Goal: Task Accomplishment & Management: Manage account settings

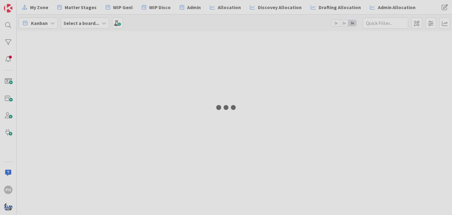
type input "[PERSON_NAME]"
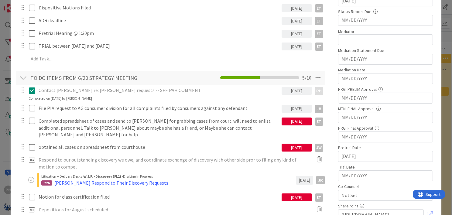
scroll to position [237, 0]
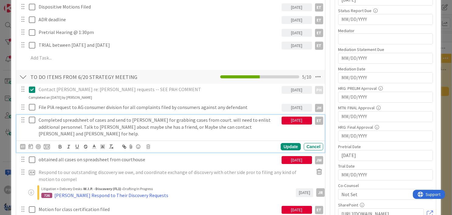
click at [31, 119] on icon at bounding box center [33, 119] width 9 height 7
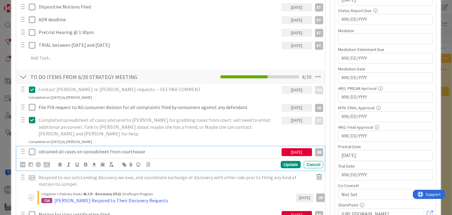
click at [33, 148] on icon at bounding box center [33, 151] width 9 height 7
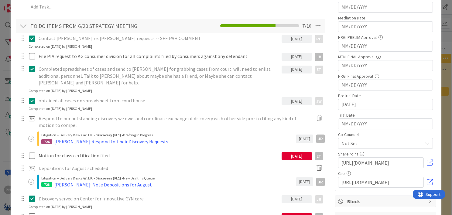
scroll to position [299, 0]
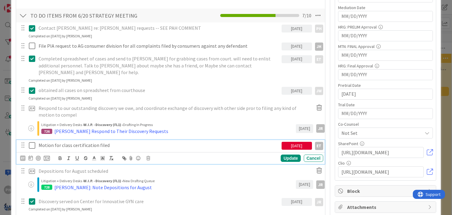
click at [75, 142] on p "Motion for class certification filed" at bounding box center [159, 145] width 240 height 7
click at [30, 155] on icon at bounding box center [31, 157] width 4 height 5
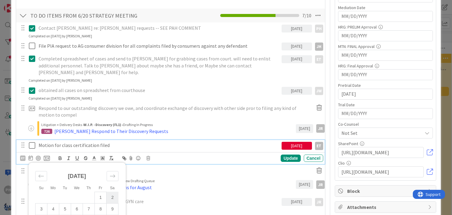
scroll to position [348, 0]
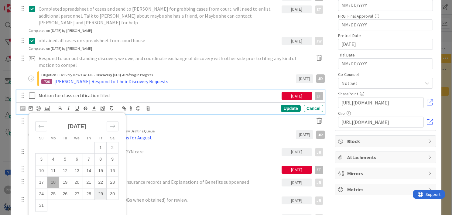
click at [100, 188] on td "29" at bounding box center [101, 194] width 12 height 12
type input "[DATE]"
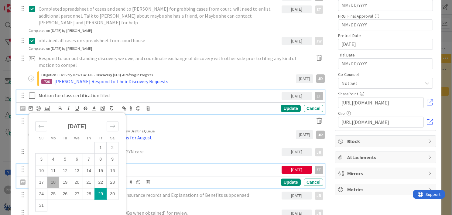
click at [169, 164] on div "Consent motion to fix case caption filed" at bounding box center [158, 169] width 245 height 11
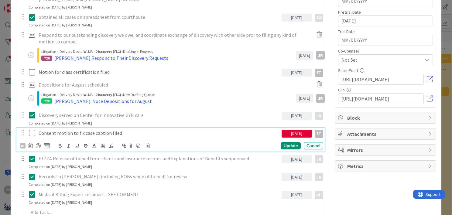
scroll to position [378, 0]
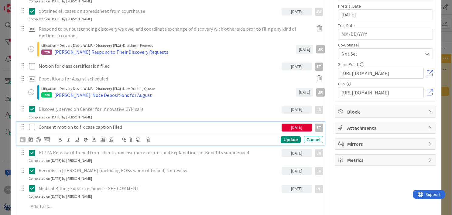
click at [102, 124] on p "Consent motion to fix case caption filed" at bounding box center [159, 127] width 240 height 7
click at [30, 137] on icon at bounding box center [31, 139] width 4 height 5
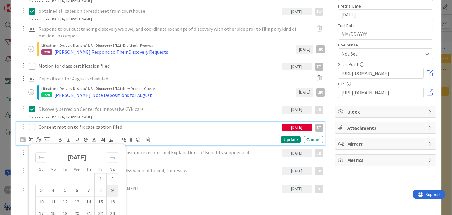
scroll to position [407, 0]
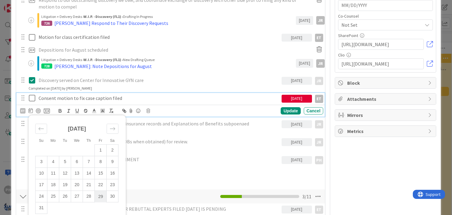
click at [98, 191] on td "29" at bounding box center [101, 197] width 12 height 12
type input "[DATE]"
click at [284, 107] on div "Update" at bounding box center [290, 110] width 20 height 7
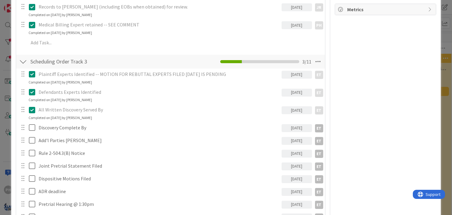
scroll to position [517, 0]
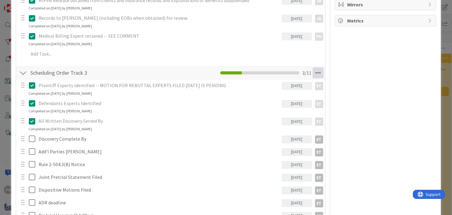
click at [314, 67] on icon at bounding box center [317, 72] width 11 height 11
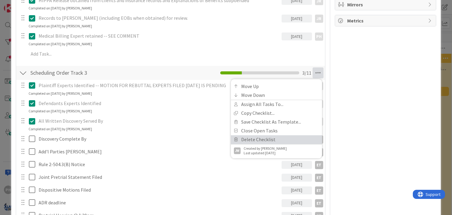
click at [258, 135] on link "Delete Checklist" at bounding box center [276, 139] width 91 height 9
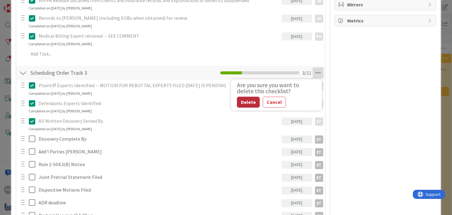
click at [243, 97] on button "Delete" at bounding box center [248, 102] width 23 height 11
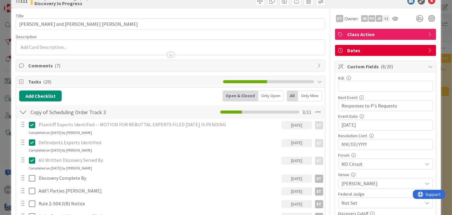
scroll to position [0, 0]
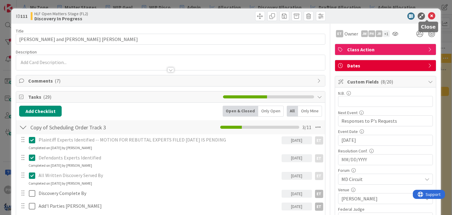
click at [428, 15] on icon at bounding box center [431, 15] width 7 height 7
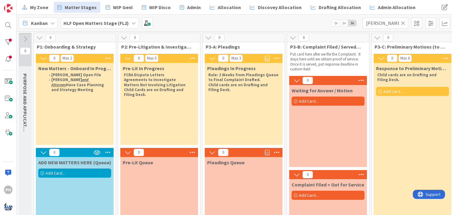
click at [50, 21] on icon at bounding box center [52, 23] width 5 height 5
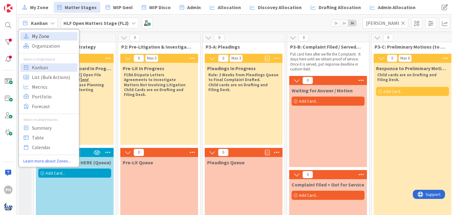
click at [41, 38] on span "My Zone" at bounding box center [54, 36] width 44 height 9
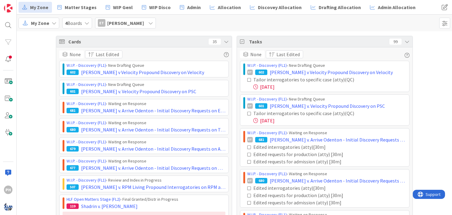
click at [154, 19] on div "ET Emanwel Turnbull" at bounding box center [125, 23] width 61 height 11
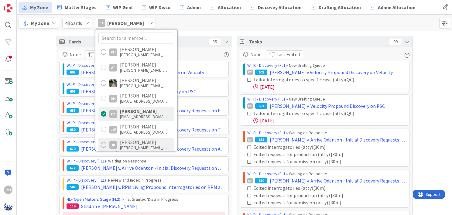
click at [113, 146] on div "JR" at bounding box center [113, 145] width 8 height 8
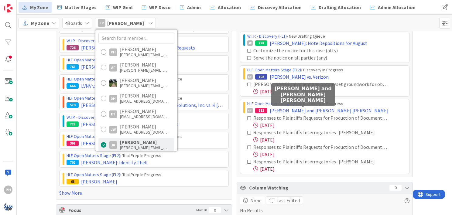
scroll to position [61, 0]
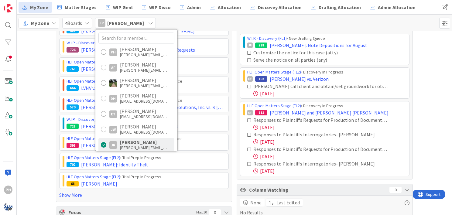
click at [56, 24] on div "My Zone" at bounding box center [39, 23] width 41 height 11
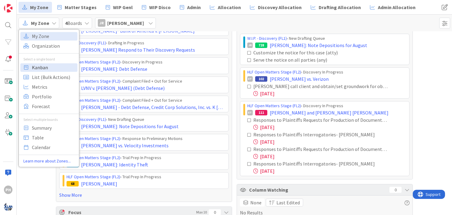
click at [41, 68] on span "Kanban" at bounding box center [54, 67] width 44 height 9
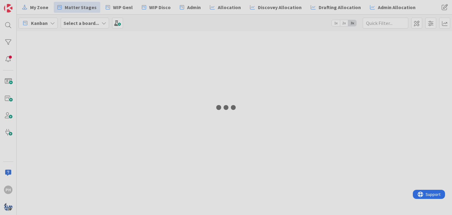
type input "[PERSON_NAME]"
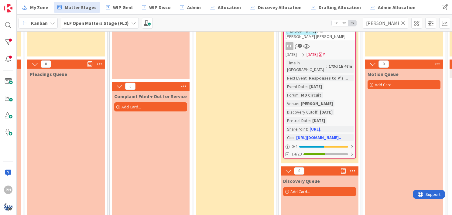
scroll to position [88, 178]
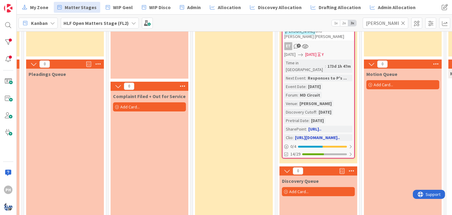
click at [336, 84] on div "Time in Column : 173d 1h 47m Next Event : Responses to P's ... Event Date : 04/…" at bounding box center [318, 99] width 68 height 81
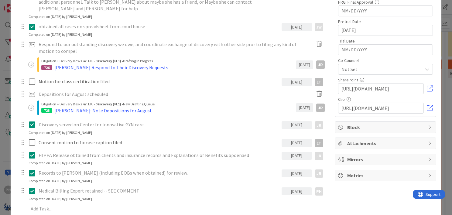
scroll to position [396, 0]
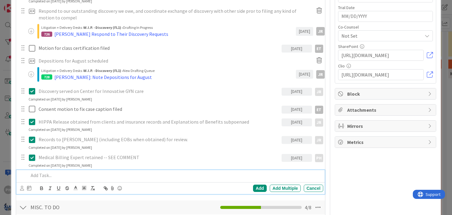
click at [55, 172] on p at bounding box center [175, 175] width 292 height 7
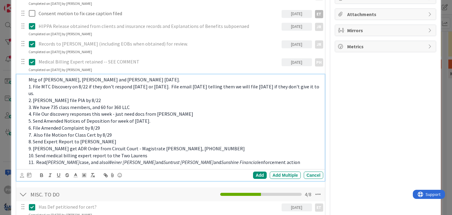
scroll to position [492, 0]
click at [256, 171] on div "Add" at bounding box center [260, 174] width 14 height 7
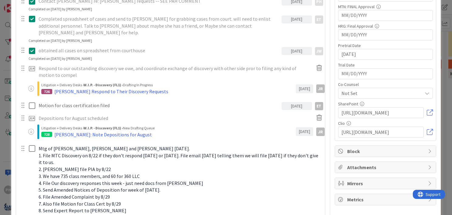
scroll to position [339, 0]
click at [315, 112] on icon at bounding box center [319, 117] width 11 height 10
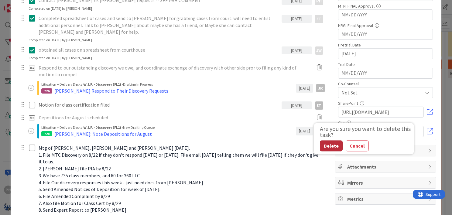
click at [324, 141] on div "Delete" at bounding box center [331, 146] width 23 height 11
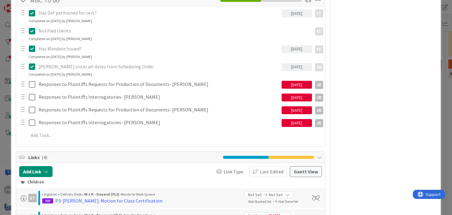
scroll to position [655, 0]
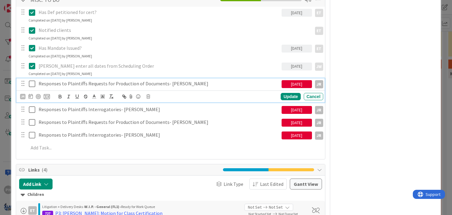
click at [117, 80] on p "Responses to Plaintiffs Requests for Production of Documents- [PERSON_NAME]" at bounding box center [159, 83] width 240 height 7
click at [22, 94] on div "JR" at bounding box center [22, 96] width 5 height 5
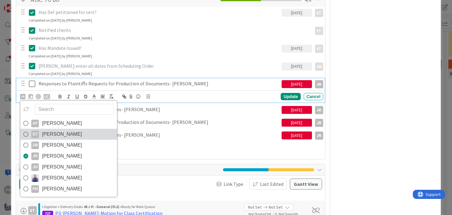
click at [27, 130] on icon at bounding box center [25, 134] width 5 height 9
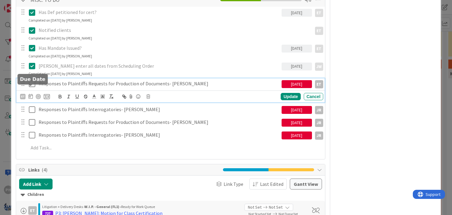
click at [29, 94] on icon at bounding box center [31, 96] width 4 height 5
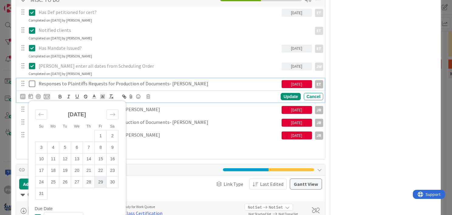
click at [98, 176] on td "29" at bounding box center [101, 182] width 12 height 12
type input "[DATE]"
click at [283, 93] on div "Update" at bounding box center [290, 96] width 20 height 7
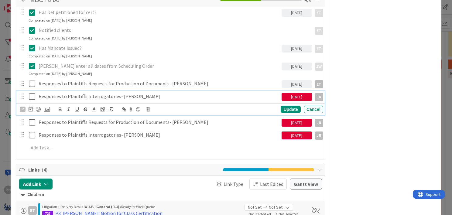
click at [62, 93] on p "Responses to Plaintiffs Interrogatories- [PERSON_NAME]" at bounding box center [159, 96] width 240 height 7
click at [22, 107] on div "JR" at bounding box center [22, 109] width 5 height 5
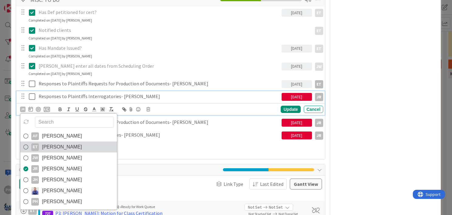
click at [37, 143] on div "ET" at bounding box center [35, 147] width 8 height 8
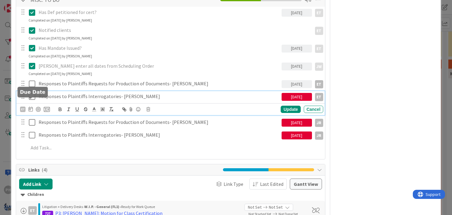
click at [30, 107] on icon at bounding box center [31, 109] width 4 height 5
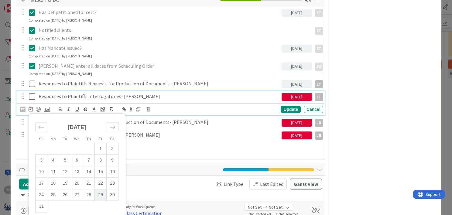
click at [98, 189] on td "29" at bounding box center [101, 195] width 12 height 12
type input "[DATE]"
click at [276, 106] on div "Update Cancel" at bounding box center [271, 109] width 103 height 7
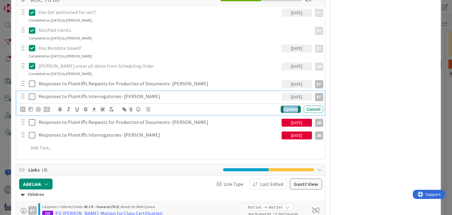
click at [283, 106] on div "Update" at bounding box center [290, 109] width 20 height 7
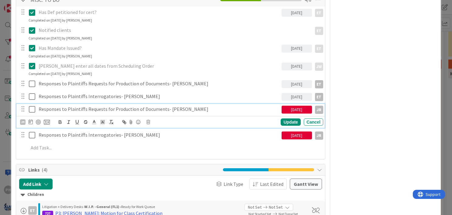
click at [75, 106] on p "Responses to Plaintiffs Requests for Production of Documents- [PERSON_NAME]" at bounding box center [159, 109] width 240 height 7
click at [23, 119] on div "JR" at bounding box center [22, 121] width 5 height 5
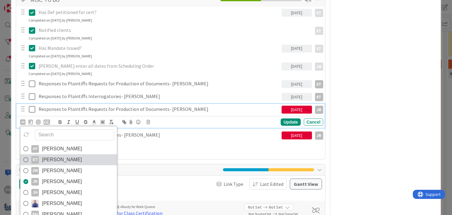
click at [41, 154] on link "ET Emanwel Turnbull" at bounding box center [68, 159] width 97 height 11
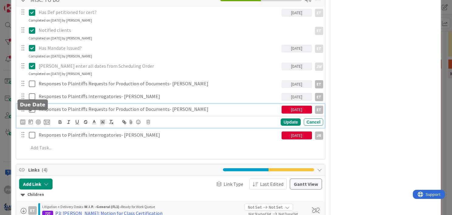
click at [29, 119] on icon at bounding box center [31, 121] width 4 height 5
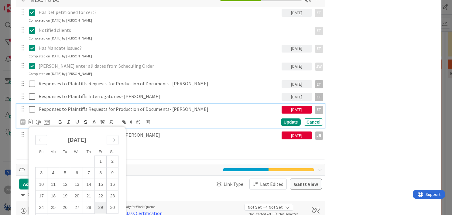
click at [100, 202] on td "29" at bounding box center [101, 208] width 12 height 12
type input "[DATE]"
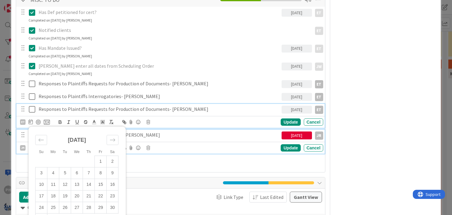
click at [237, 131] on div "Responses to Plaintiffs Interrogatories- [PERSON_NAME]" at bounding box center [158, 135] width 245 height 11
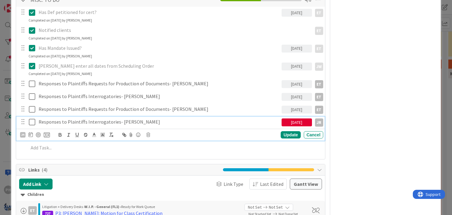
scroll to position [642, 0]
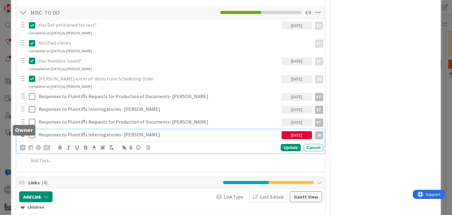
click at [21, 145] on div "JR" at bounding box center [22, 147] width 5 height 5
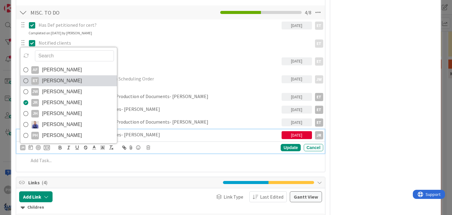
click at [23, 76] on icon at bounding box center [25, 80] width 5 height 9
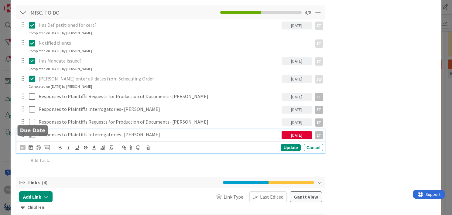
click at [29, 145] on icon at bounding box center [31, 147] width 4 height 5
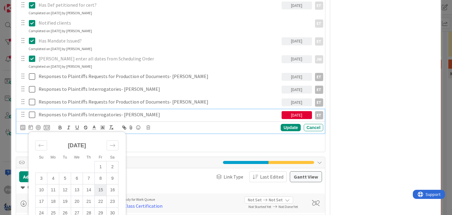
scroll to position [663, 0]
click at [99, 207] on td "29" at bounding box center [101, 213] width 12 height 12
type input "[DATE]"
click at [282, 124] on div "Update" at bounding box center [290, 127] width 20 height 7
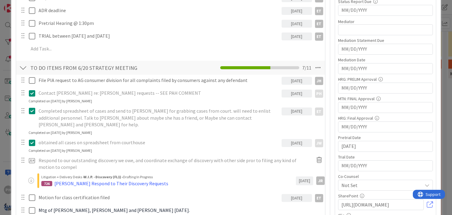
scroll to position [247, 0]
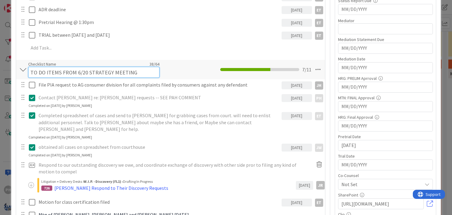
click at [126, 67] on input "TO DO ITEMS FROM 6/20 STRATEGY MEETING" at bounding box center [93, 72] width 131 height 11
drag, startPoint x: 85, startPoint y: 71, endPoint x: 76, endPoint y: 70, distance: 9.2
click at [76, 70] on input "TO DO ITEMS FROM 6/20 STRATEGY MEETING" at bounding box center [93, 72] width 131 height 11
type input "TO DO ITEMS FROM [DATE] STRATEGY MEETING"
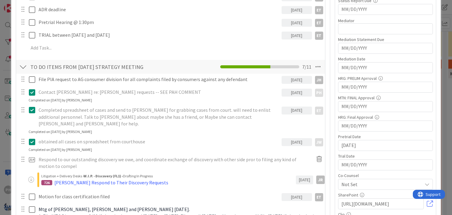
click at [230, 99] on div "Contact Lauren Calia re: PIA requests -- SEE PAH COMMENT 06/20/2025 PH PH Updat…" at bounding box center [170, 95] width 308 height 16
click at [121, 93] on p "Contact [PERSON_NAME] re: [PERSON_NAME] requests -- SEE PAH COMMENT" at bounding box center [159, 92] width 240 height 7
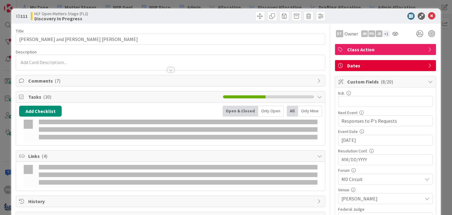
type input "[PERSON_NAME]"
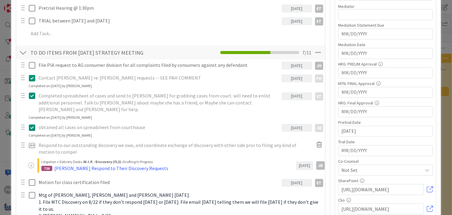
scroll to position [270, 0]
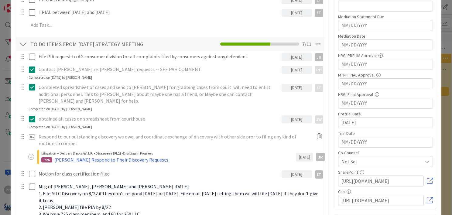
click at [31, 67] on icon at bounding box center [33, 69] width 9 height 7
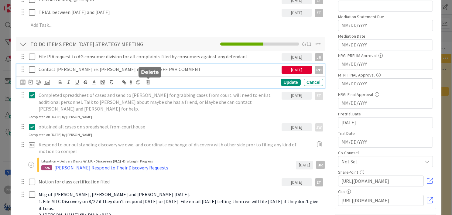
click at [149, 80] on icon at bounding box center [148, 82] width 4 height 4
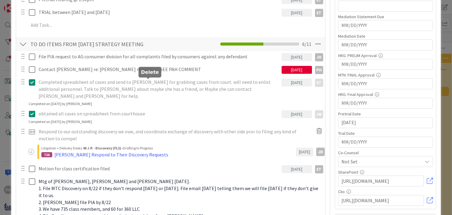
click at [161, 107] on div "File PIA request to AG consumer division for all complaints filed by consumers …" at bounding box center [170, 210] width 303 height 318
click at [32, 80] on icon at bounding box center [33, 82] width 9 height 7
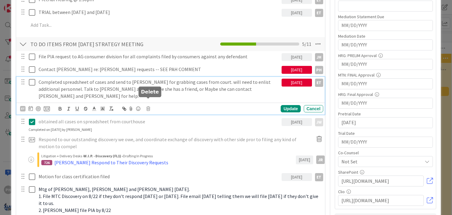
click at [148, 107] on icon at bounding box center [148, 109] width 4 height 4
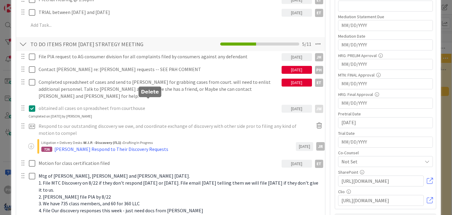
click at [164, 126] on div "File PIA request to AG consumer division for all complaints filed by consumers …" at bounding box center [170, 207] width 303 height 312
click at [32, 105] on icon at bounding box center [33, 108] width 9 height 7
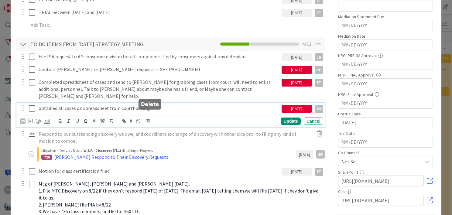
click at [149, 119] on icon at bounding box center [148, 121] width 4 height 4
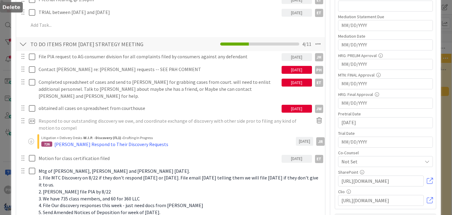
click at [159, 137] on div "File PIA request to AG consumer division for all complaints filed by consumers …" at bounding box center [170, 204] width 303 height 307
click at [314, 116] on icon at bounding box center [319, 121] width 11 height 10
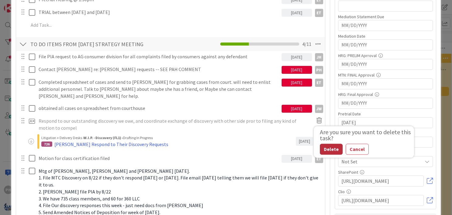
click at [320, 144] on div "Delete" at bounding box center [331, 149] width 23 height 11
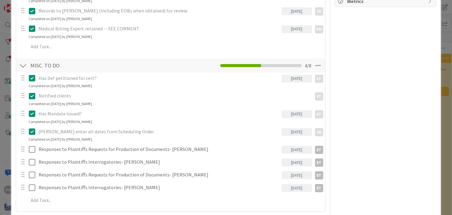
scroll to position [539, 0]
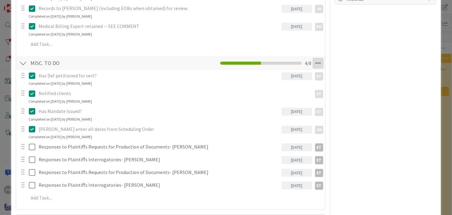
click at [313, 58] on icon at bounding box center [317, 63] width 11 height 11
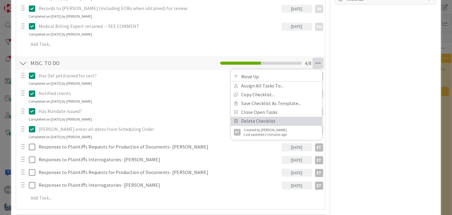
click at [260, 117] on link "Delete Checklist" at bounding box center [276, 121] width 91 height 9
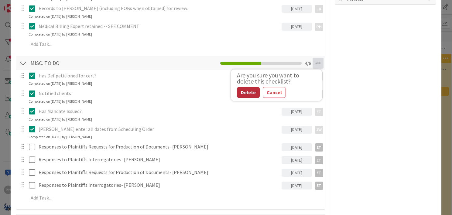
click at [244, 87] on button "Delete" at bounding box center [248, 92] width 23 height 11
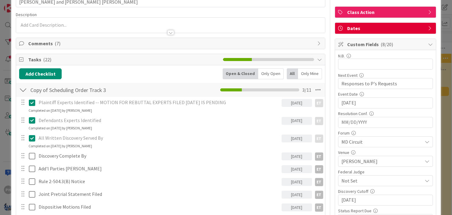
scroll to position [0, 0]
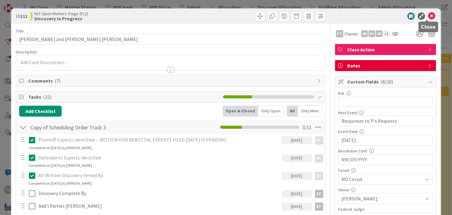
click at [428, 13] on icon at bounding box center [431, 15] width 7 height 7
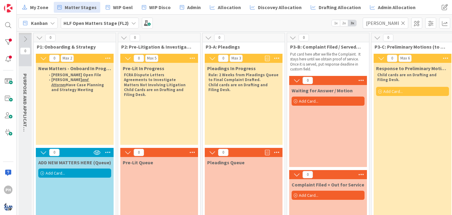
click at [402, 24] on icon at bounding box center [403, 22] width 4 height 5
